Goal: Task Accomplishment & Management: Complete application form

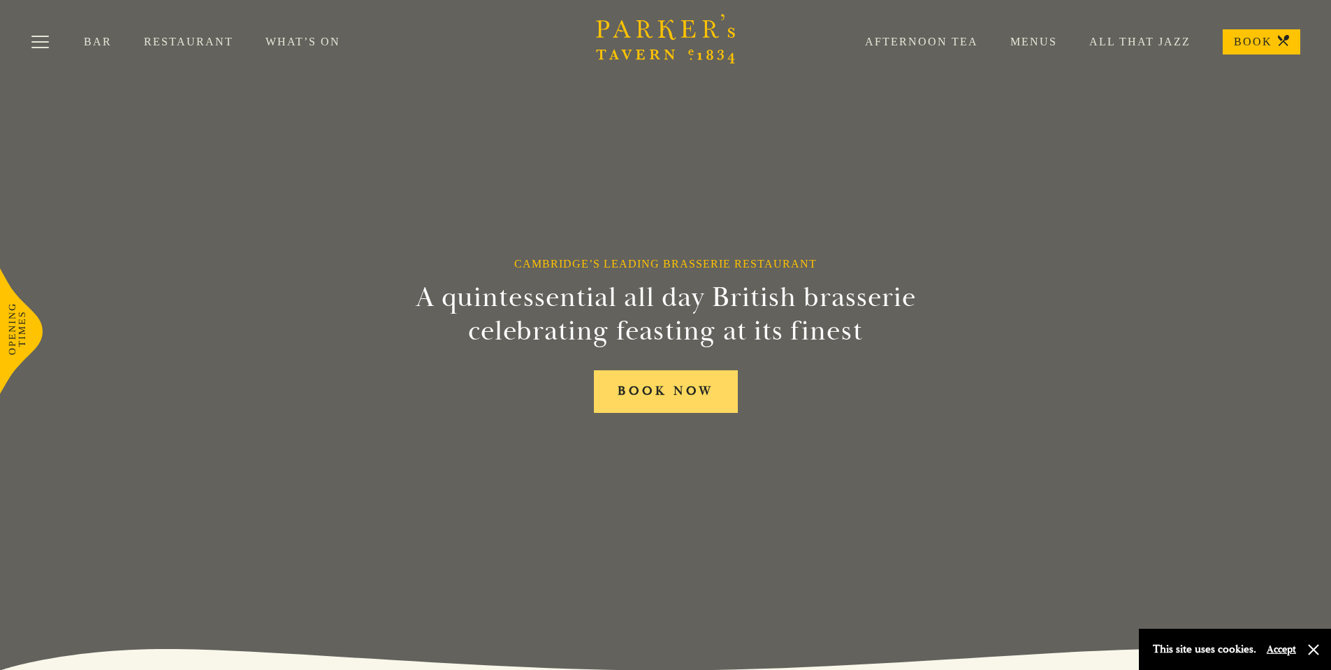
click at [657, 389] on link "BOOK NOW" at bounding box center [666, 391] width 144 height 43
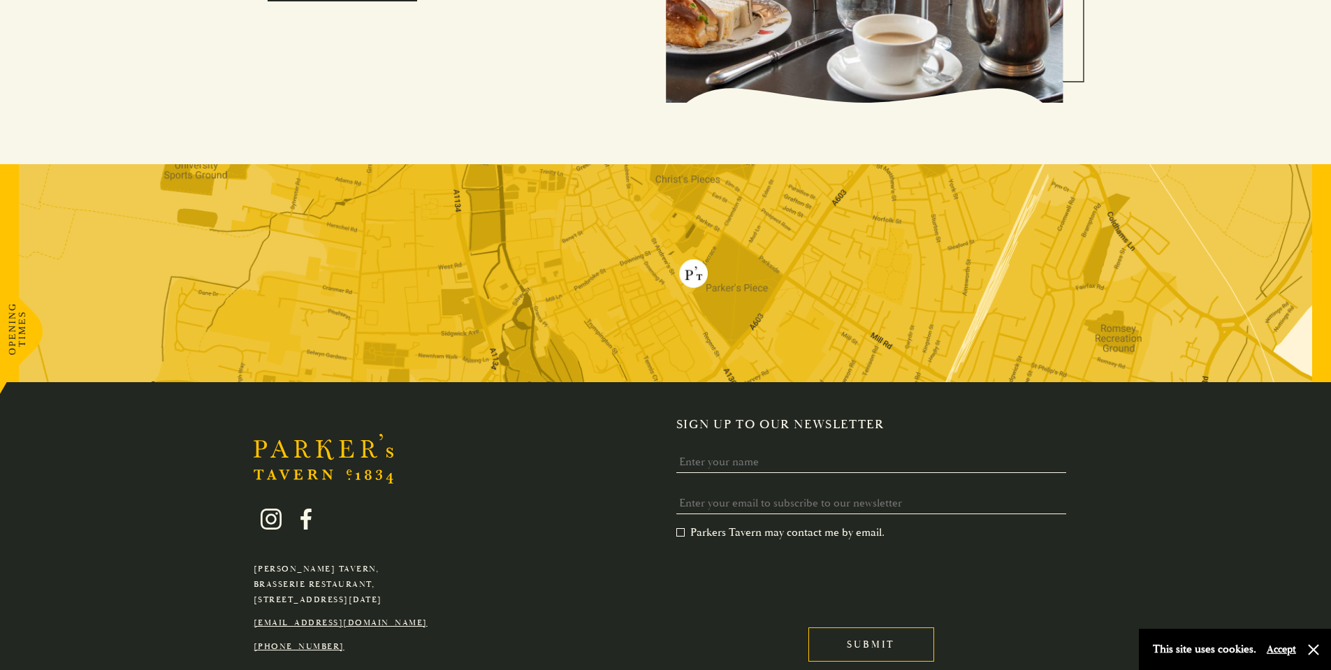
scroll to position [2860, 0]
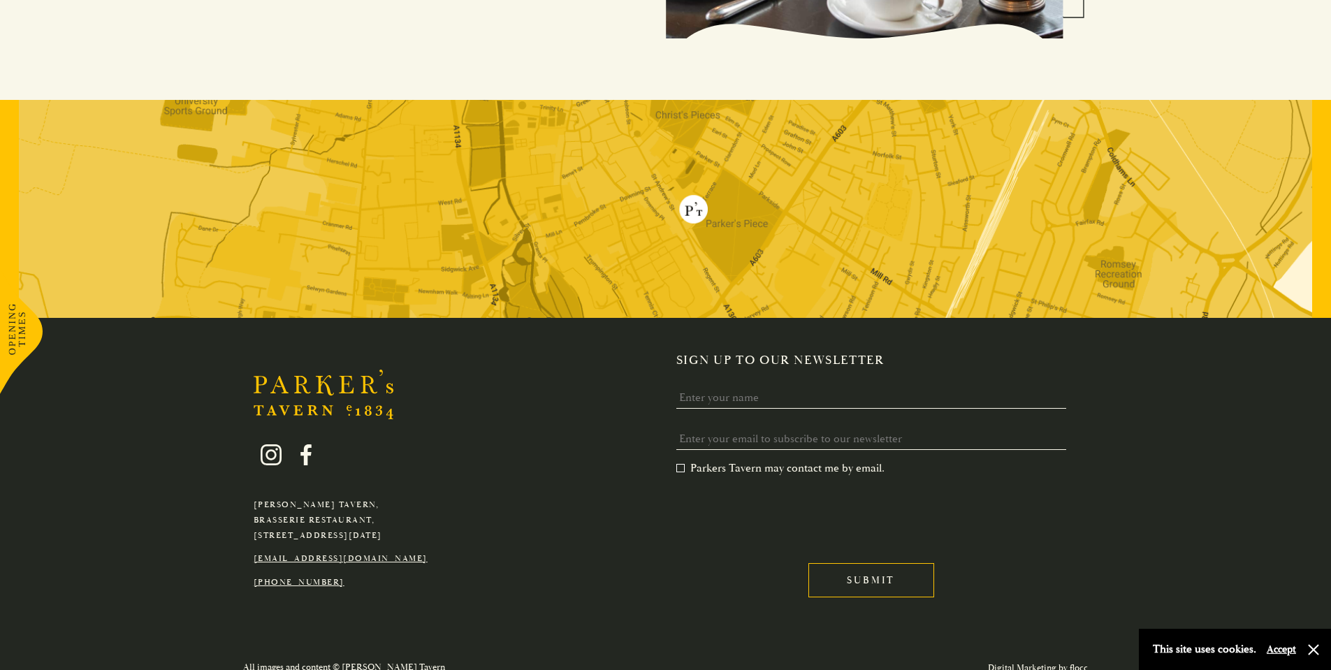
click at [321, 554] on link "[EMAIL_ADDRESS][DOMAIN_NAME]" at bounding box center [341, 559] width 174 height 10
click at [341, 554] on link "[EMAIL_ADDRESS][DOMAIN_NAME]" at bounding box center [341, 559] width 174 height 10
drag, startPoint x: 412, startPoint y: 547, endPoint x: 254, endPoint y: 545, distance: 157.3
click at [254, 551] on p "[EMAIL_ADDRESS][DOMAIN_NAME]" at bounding box center [341, 558] width 174 height 15
copy link "[EMAIL_ADDRESS][DOMAIN_NAME]"
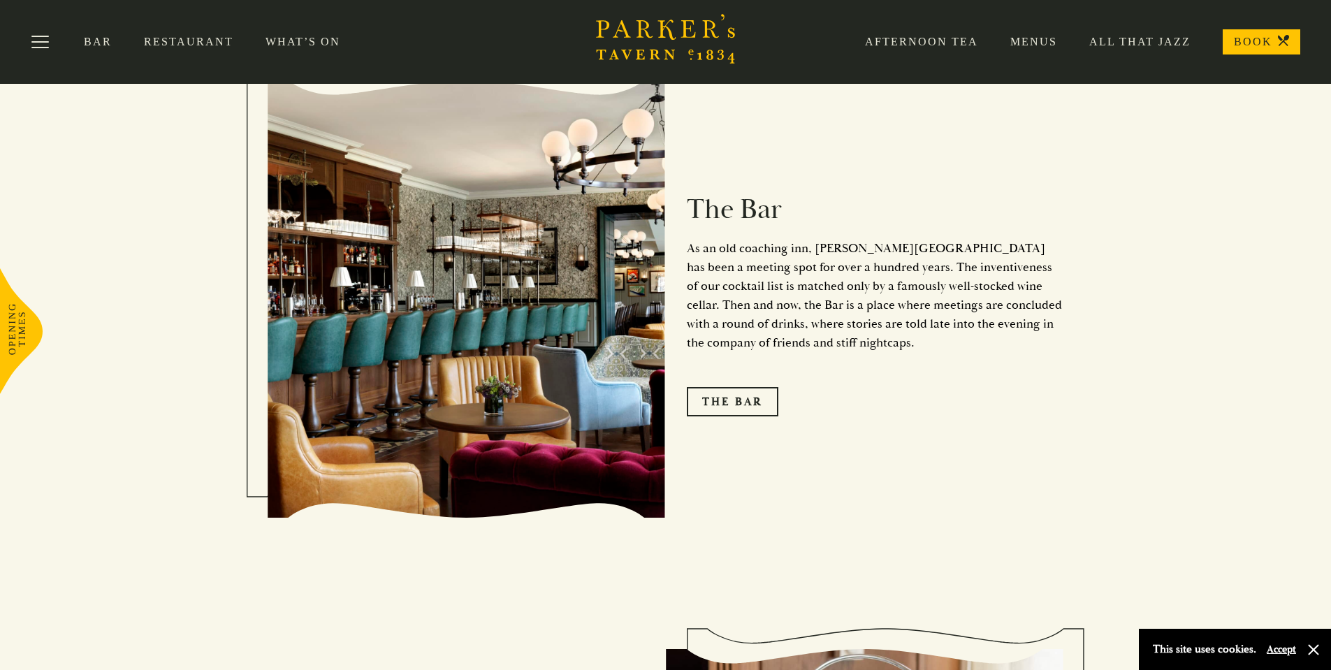
scroll to position [1532, 0]
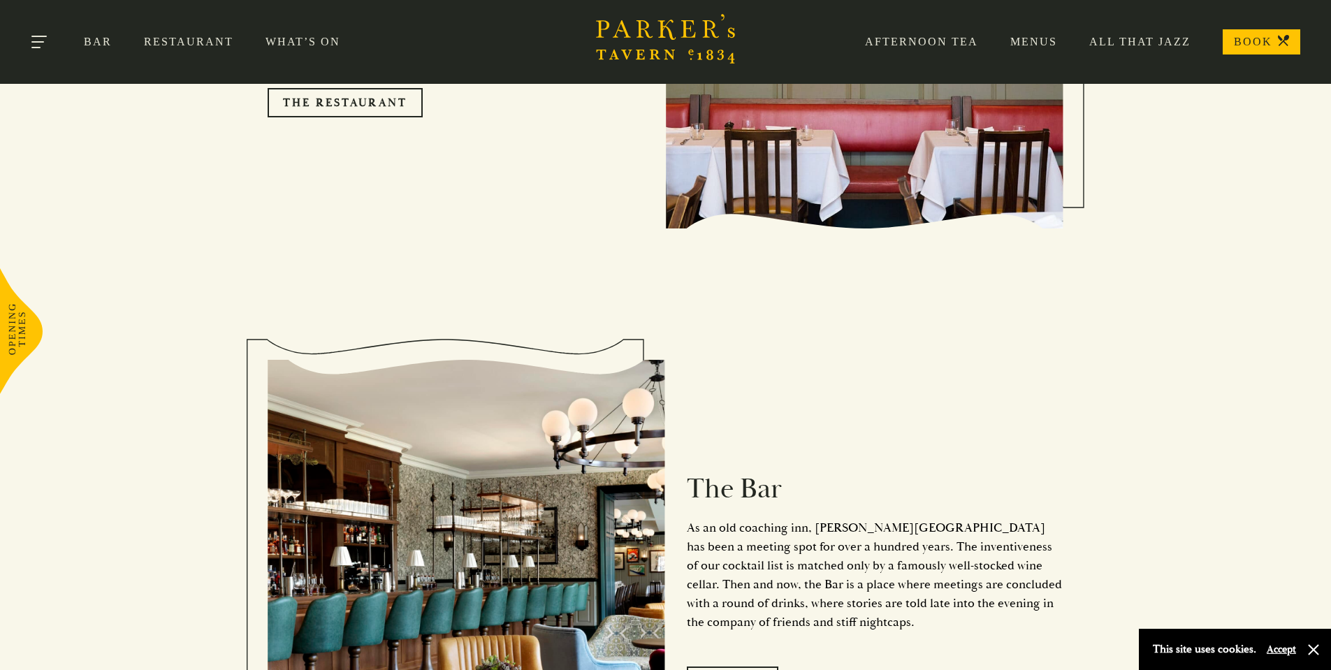
click at [40, 45] on button "Toggle navigation" at bounding box center [39, 44] width 59 height 59
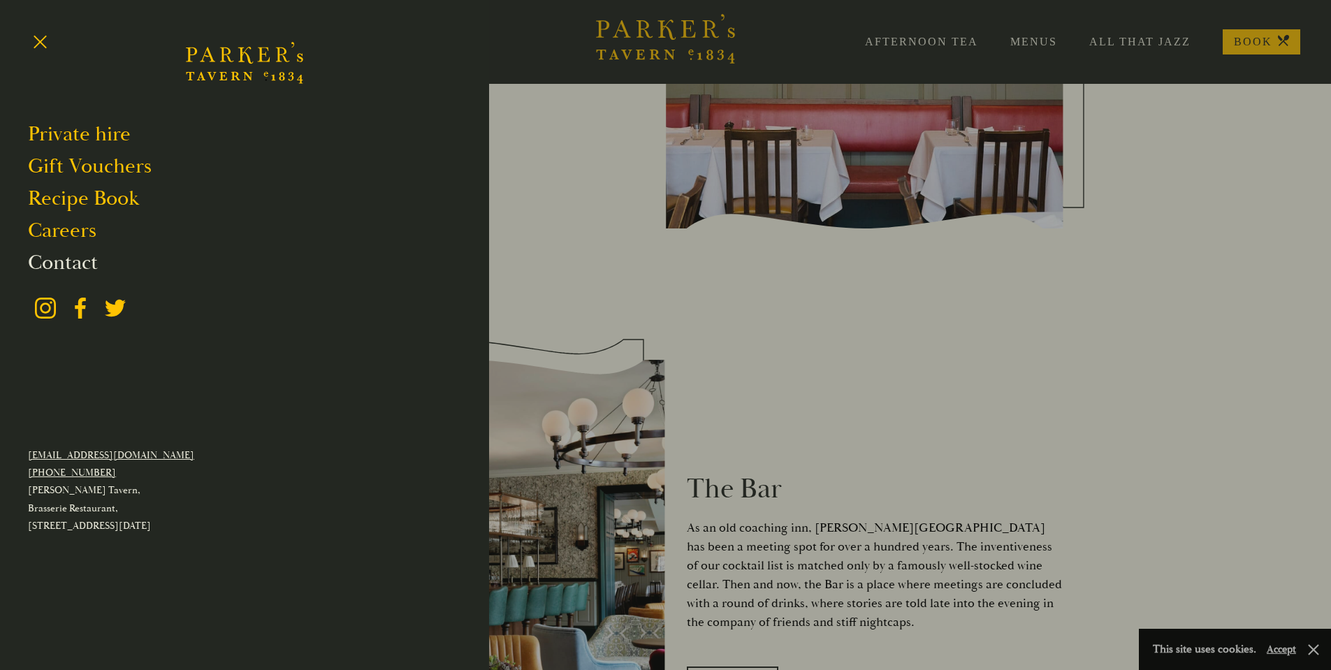
click at [80, 259] on link "Contact" at bounding box center [63, 263] width 70 height 27
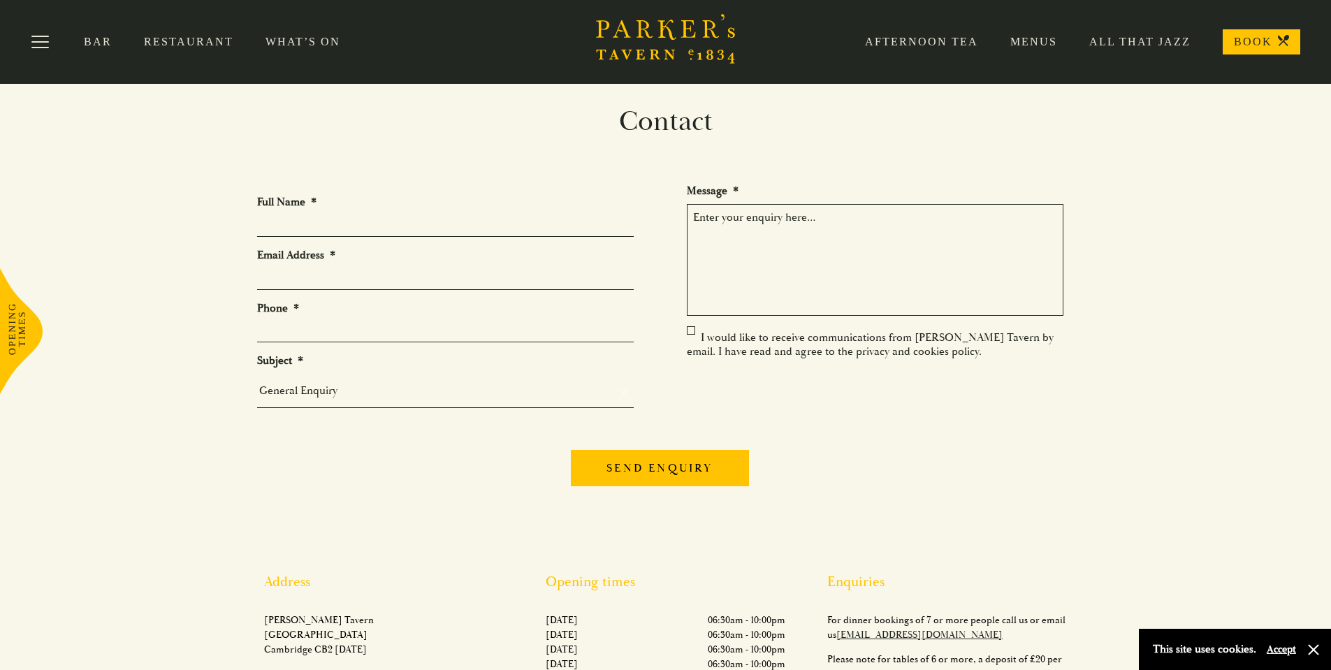
click at [372, 213] on li "Full Name *" at bounding box center [451, 216] width 388 height 42
click at [331, 212] on li "Full Name *" at bounding box center [451, 216] width 388 height 42
click at [310, 202] on span "*" at bounding box center [312, 202] width 8 height 14
click at [310, 215] on input "Full Name *" at bounding box center [445, 226] width 377 height 22
click at [326, 225] on input "Full Name *" at bounding box center [445, 226] width 377 height 22
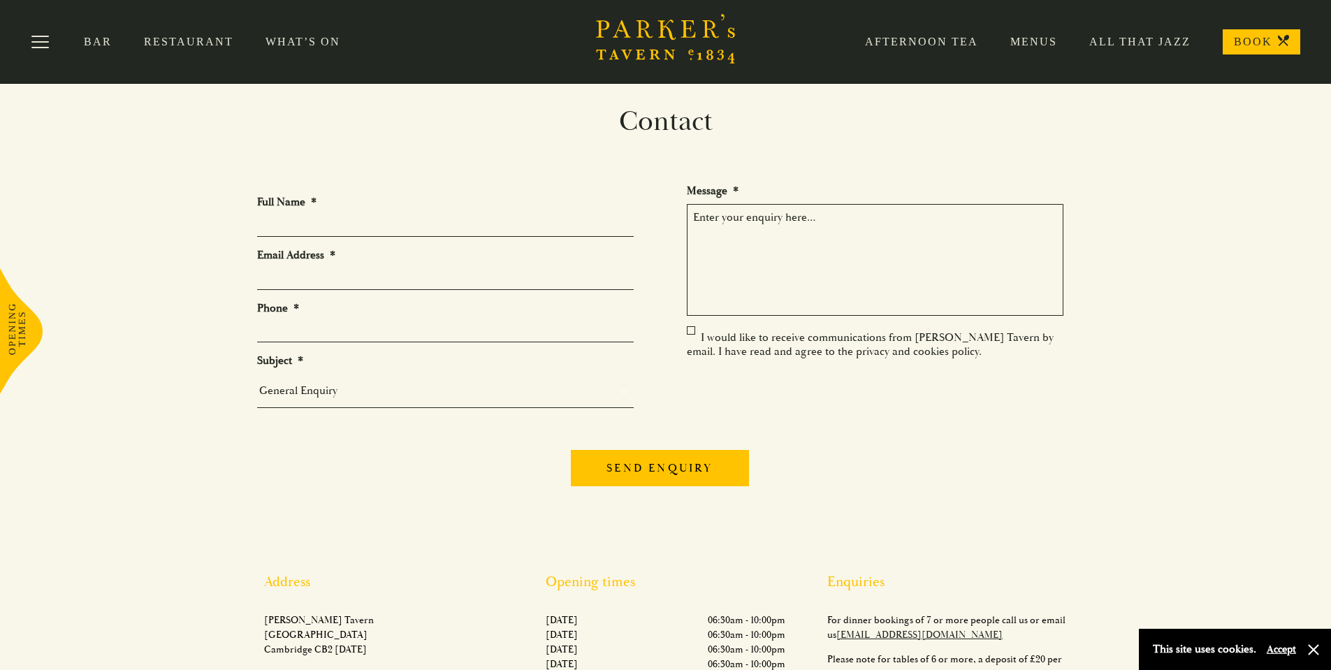
type input "[PERSON_NAME]"
type input "[EMAIL_ADDRESS][DOMAIN_NAME]"
type input "07979526602"
drag, startPoint x: 361, startPoint y: 283, endPoint x: 245, endPoint y: 271, distance: 116.6
click at [245, 271] on section "Contact Full Name * [PERSON_NAME] Email Address * [EMAIL_ADDRESS][DOMAIN_NAME] …" at bounding box center [665, 434] width 1331 height 659
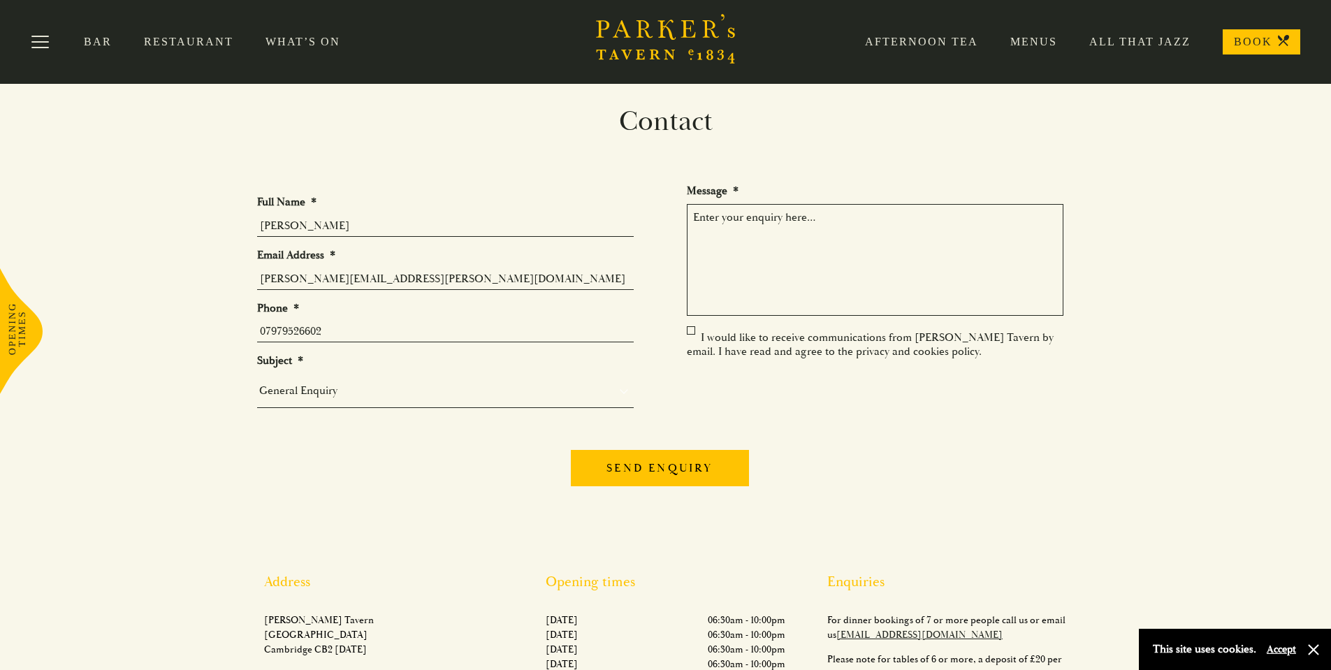
type input "[PERSON_NAME][EMAIL_ADDRESS][PERSON_NAME][DOMAIN_NAME]"
drag, startPoint x: 334, startPoint y: 330, endPoint x: 211, endPoint y: 331, distance: 123.0
click at [211, 331] on section "Contact Full Name * [PERSON_NAME] Email Address * [PERSON_NAME][EMAIL_ADDRESS][…" at bounding box center [665, 434] width 1331 height 659
type input "01223 533063"
click at [363, 391] on select "General Enquiry Private Bookings Group Bookings Events" at bounding box center [445, 391] width 377 height 20
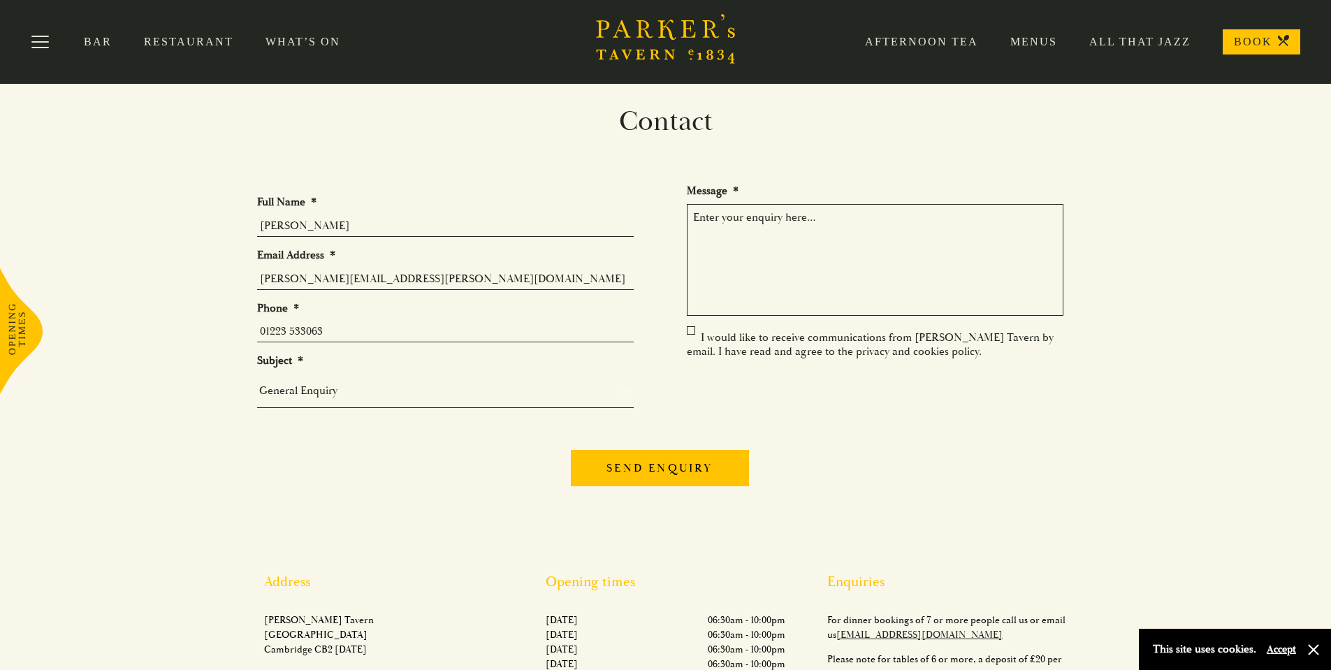
select select "Group Bookings"
click at [257, 386] on select "General Enquiry Private Bookings Group Bookings Events" at bounding box center [445, 391] width 377 height 20
drag, startPoint x: 797, startPoint y: 248, endPoint x: 790, endPoint y: 236, distance: 14.4
click at [794, 241] on textarea "Message *" at bounding box center [875, 260] width 377 height 112
click at [924, 234] on textarea "I am trying to book a table for [PERSON_NAME] on [DATE], for 5 people at 6.15 i…" at bounding box center [875, 260] width 377 height 112
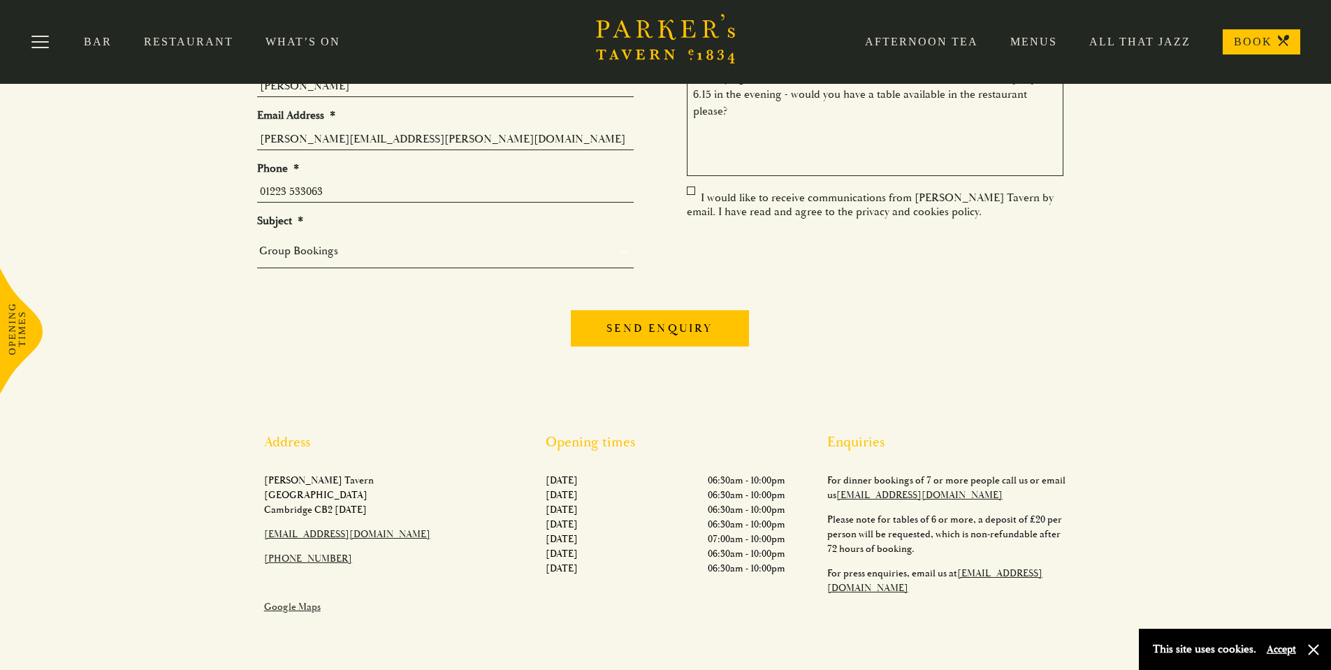
scroll to position [70, 0]
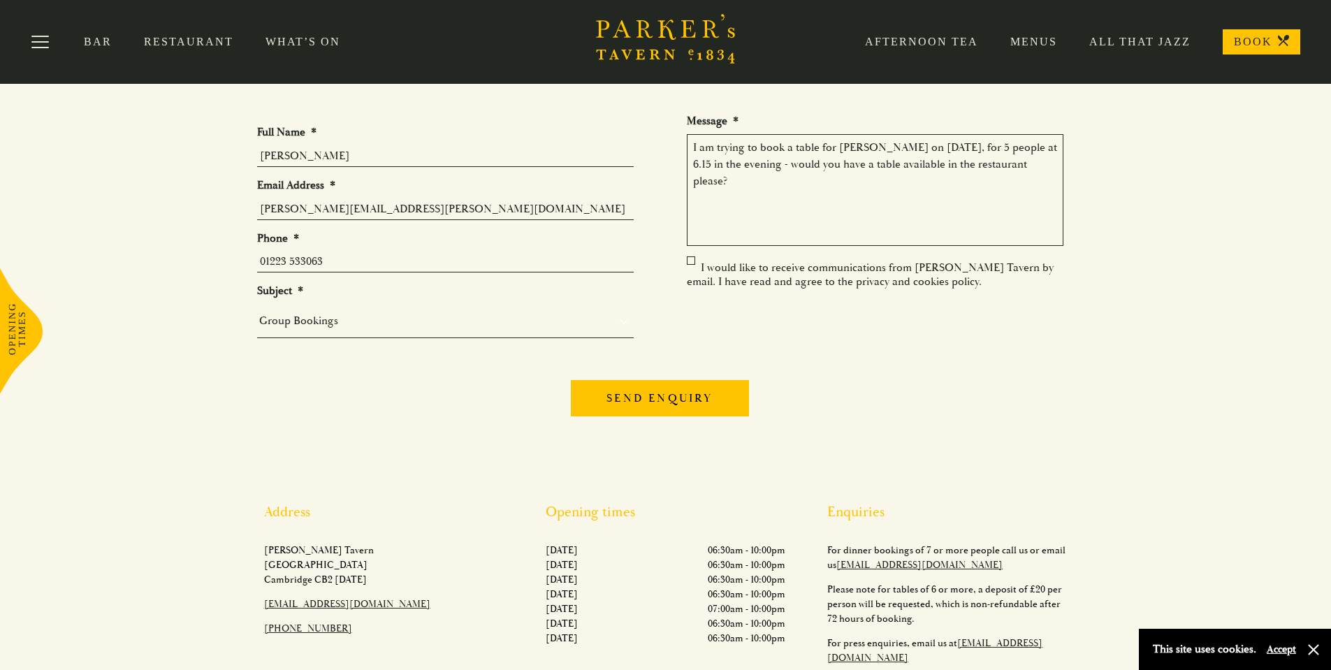
click at [741, 182] on textarea "I am trying to book a table for [PERSON_NAME] on [DATE], for 5 people at 6.15 i…" at bounding box center [875, 190] width 377 height 112
type textarea "I am trying to book a table for [PERSON_NAME] on [DATE], for 5 people at 6.15 i…"
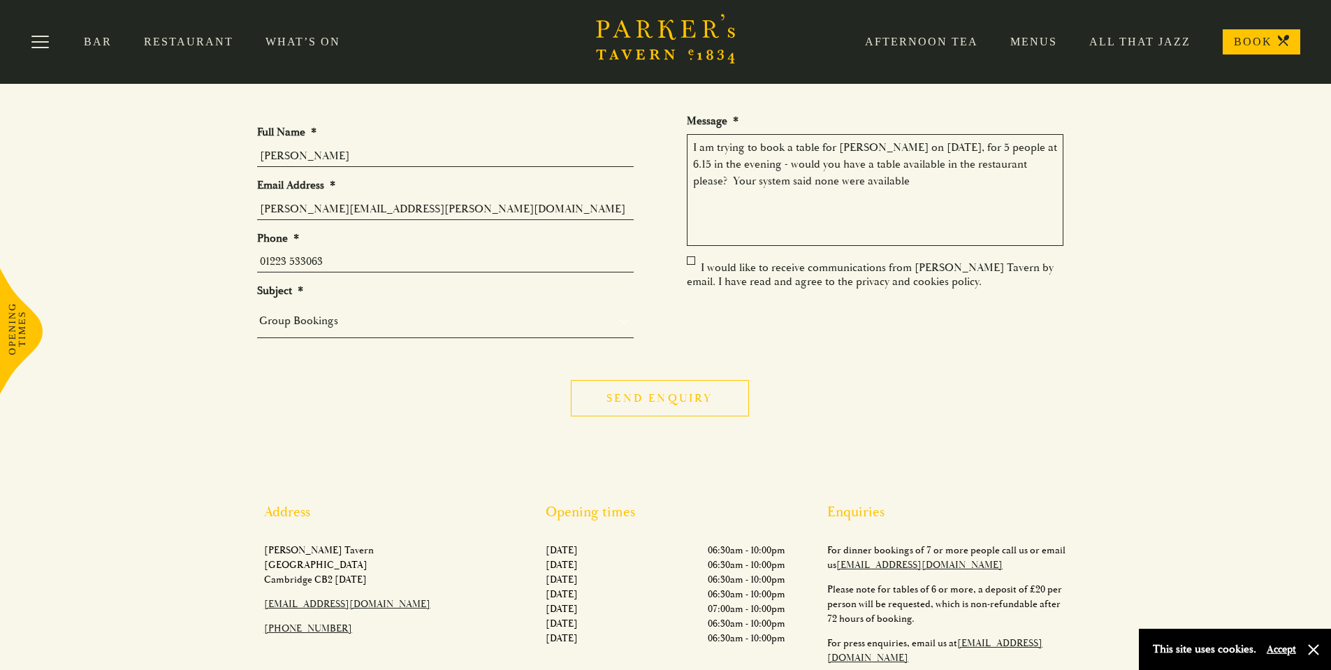
click at [663, 400] on input "Send enquiry" at bounding box center [660, 398] width 178 height 36
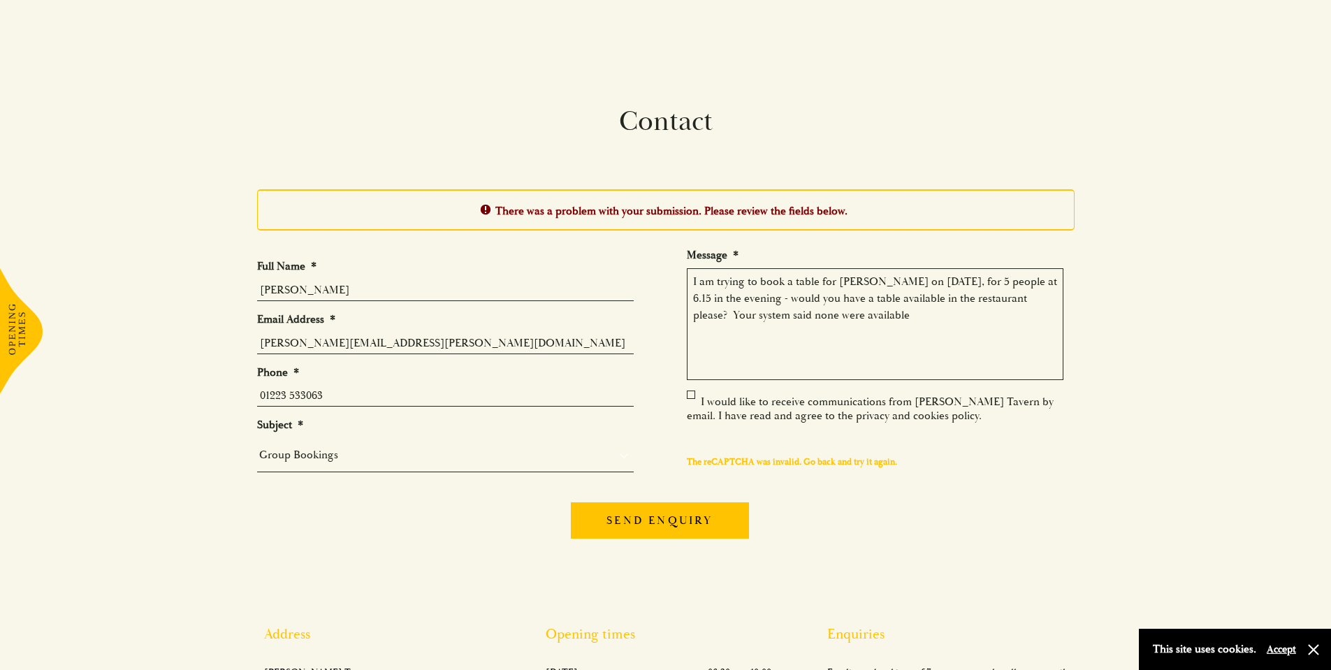
scroll to position [103, 0]
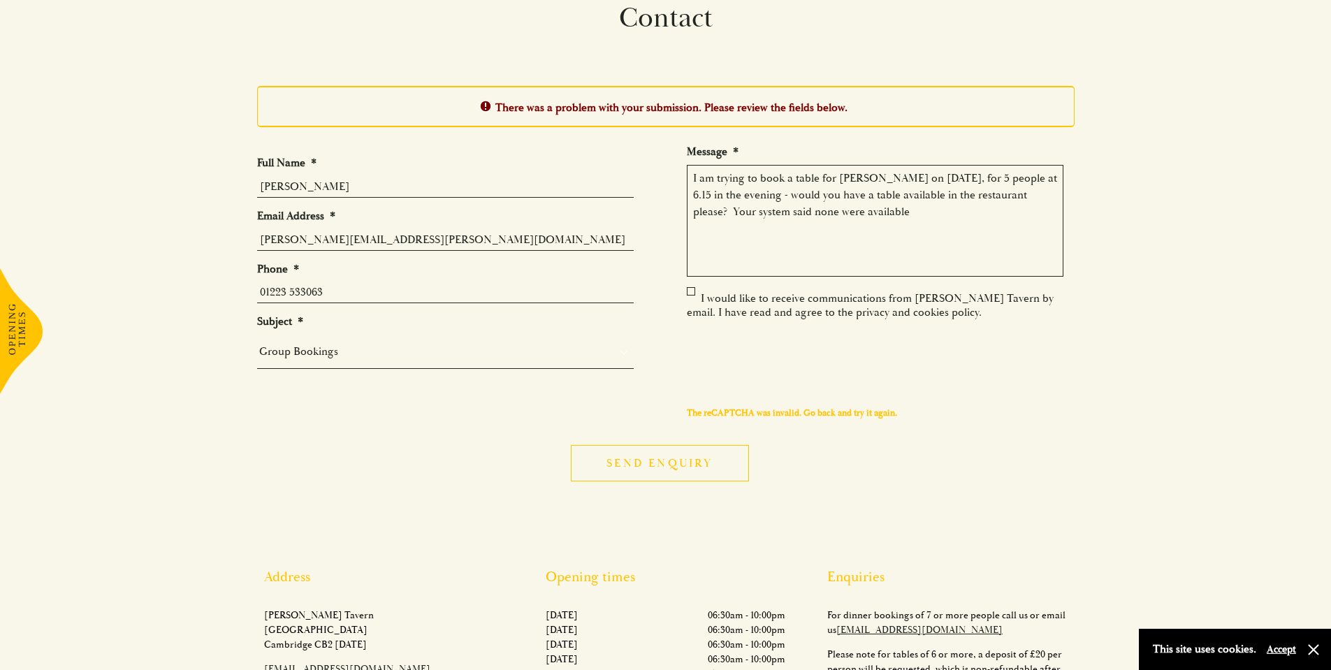
click at [661, 468] on input "Send enquiry" at bounding box center [660, 463] width 178 height 36
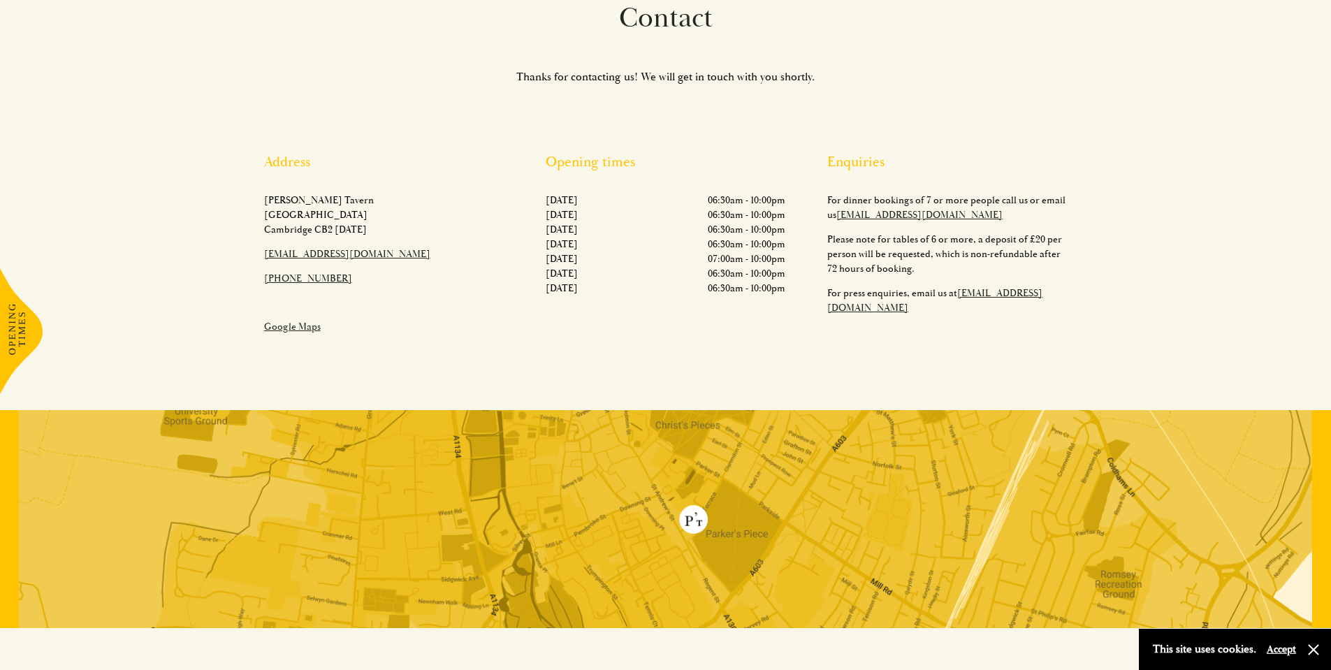
scroll to position [34, 0]
